Goal: Task Accomplishment & Management: Use online tool/utility

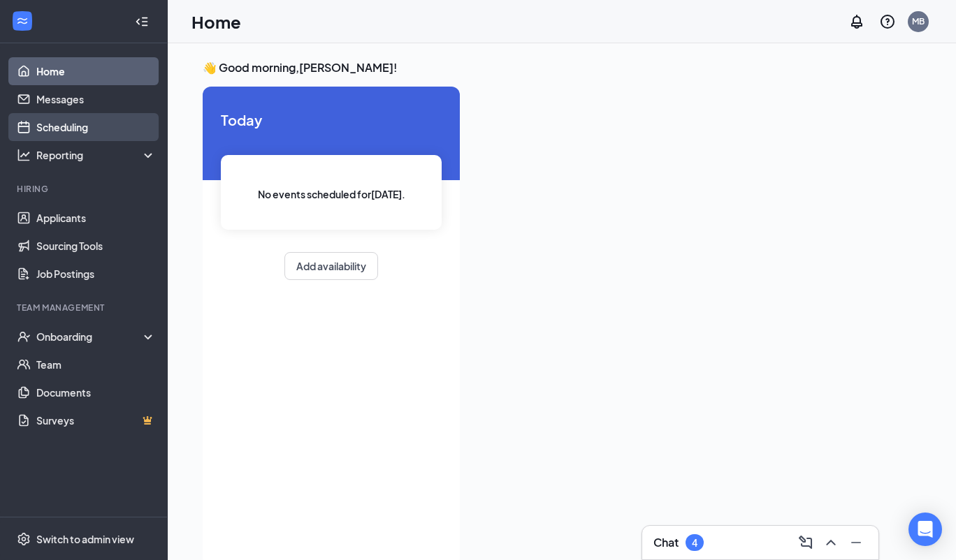
click at [94, 125] on link "Scheduling" at bounding box center [95, 127] width 119 height 28
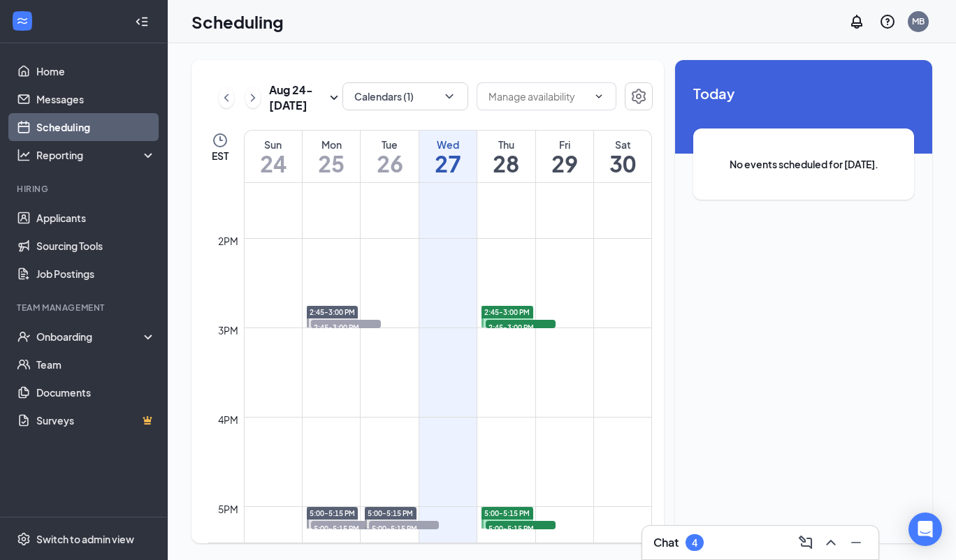
scroll to position [1196, 0]
click at [108, 212] on link "Applicants" at bounding box center [95, 218] width 119 height 28
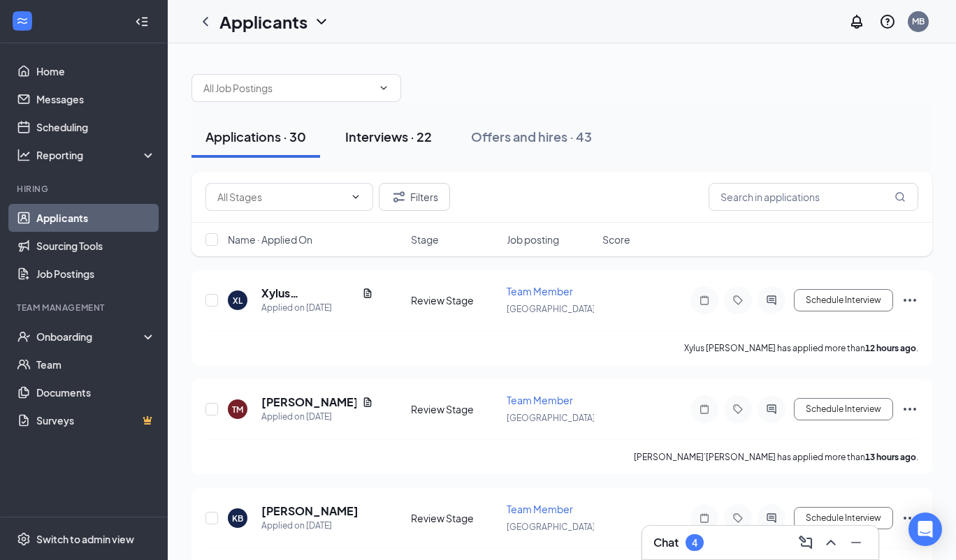
click at [398, 142] on div "Interviews · 22" at bounding box center [388, 136] width 87 height 17
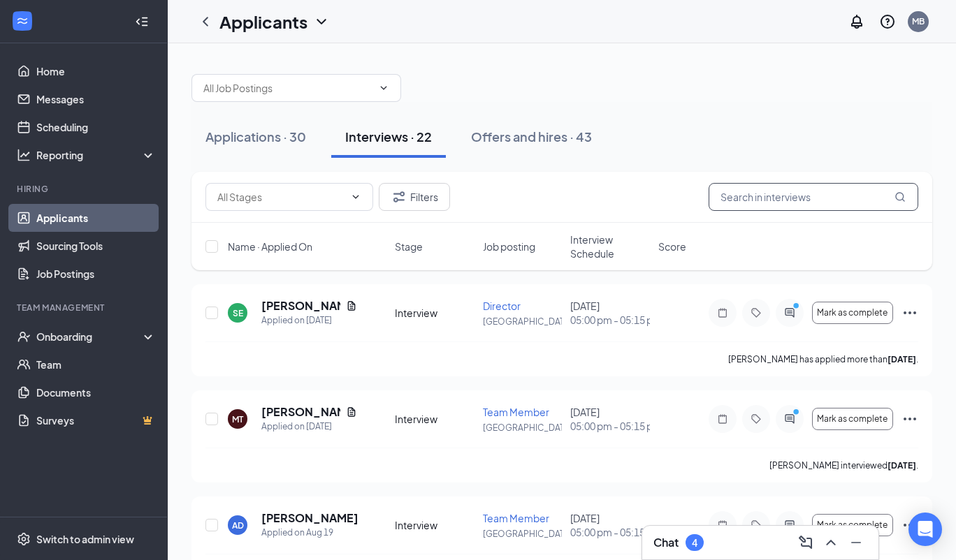
click at [766, 198] on input "text" at bounding box center [813, 197] width 210 height 28
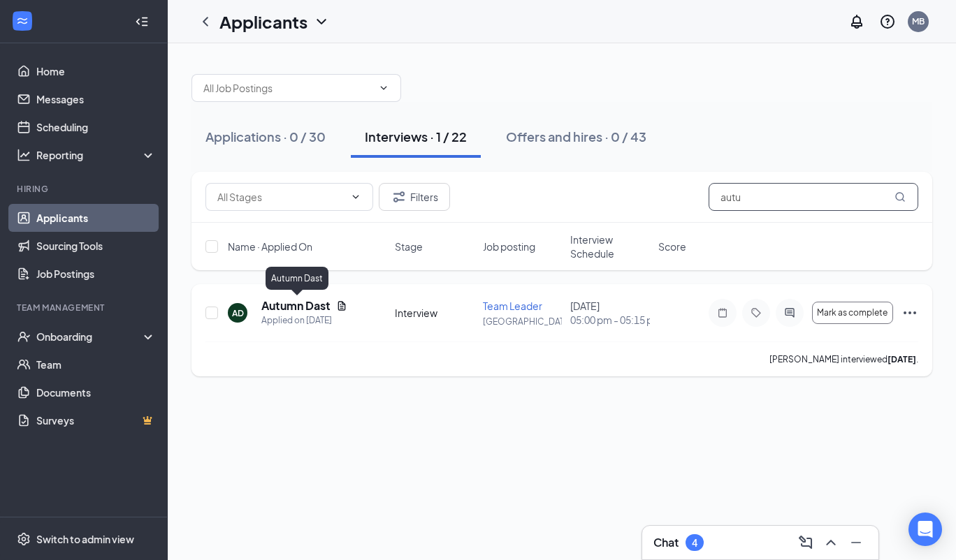
type input "autu"
click at [326, 308] on h5 "Autumn Dast" at bounding box center [295, 305] width 69 height 15
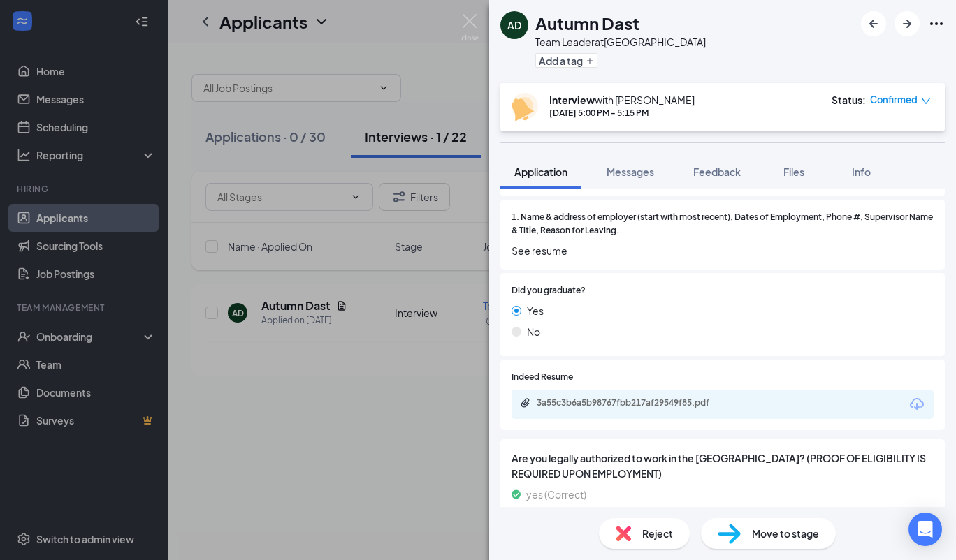
scroll to position [1014, 0]
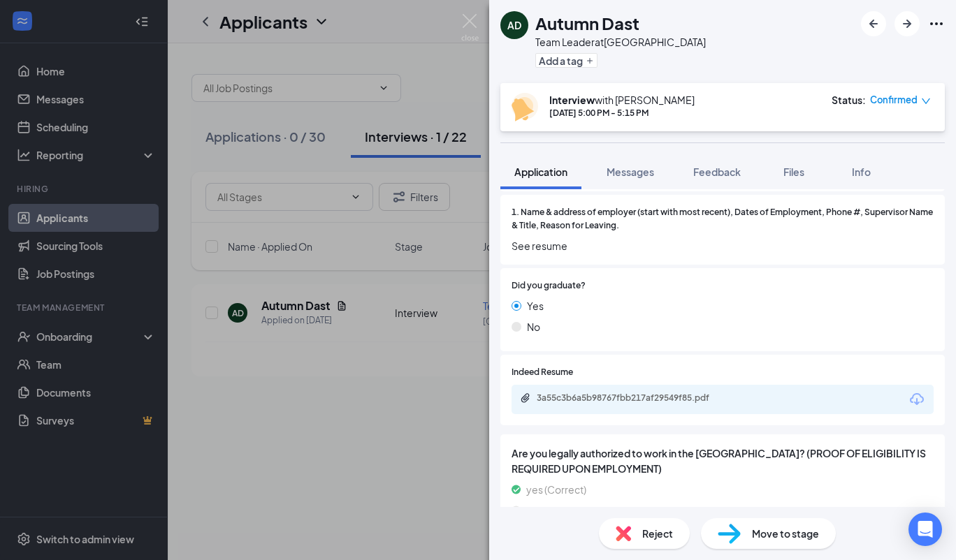
click at [710, 385] on div "3a55c3b6a5b98767fbb217af29549f85.pdf" at bounding box center [722, 399] width 422 height 29
click at [685, 393] on div "3a55c3b6a5b98767fbb217af29549f85.pdf" at bounding box center [635, 398] width 196 height 11
